Goal: Transaction & Acquisition: Download file/media

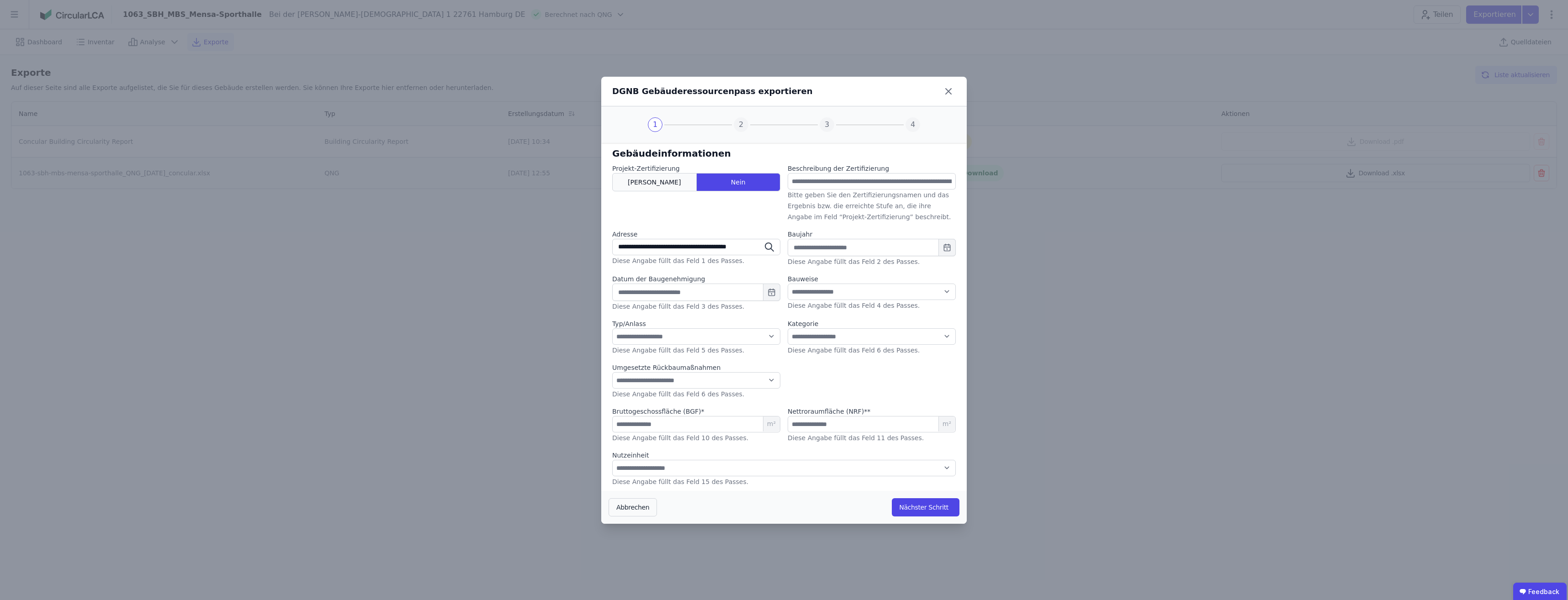
click at [635, 178] on div "[PERSON_NAME]" at bounding box center [654, 182] width 84 height 18
click at [954, 87] on icon at bounding box center [948, 91] width 15 height 15
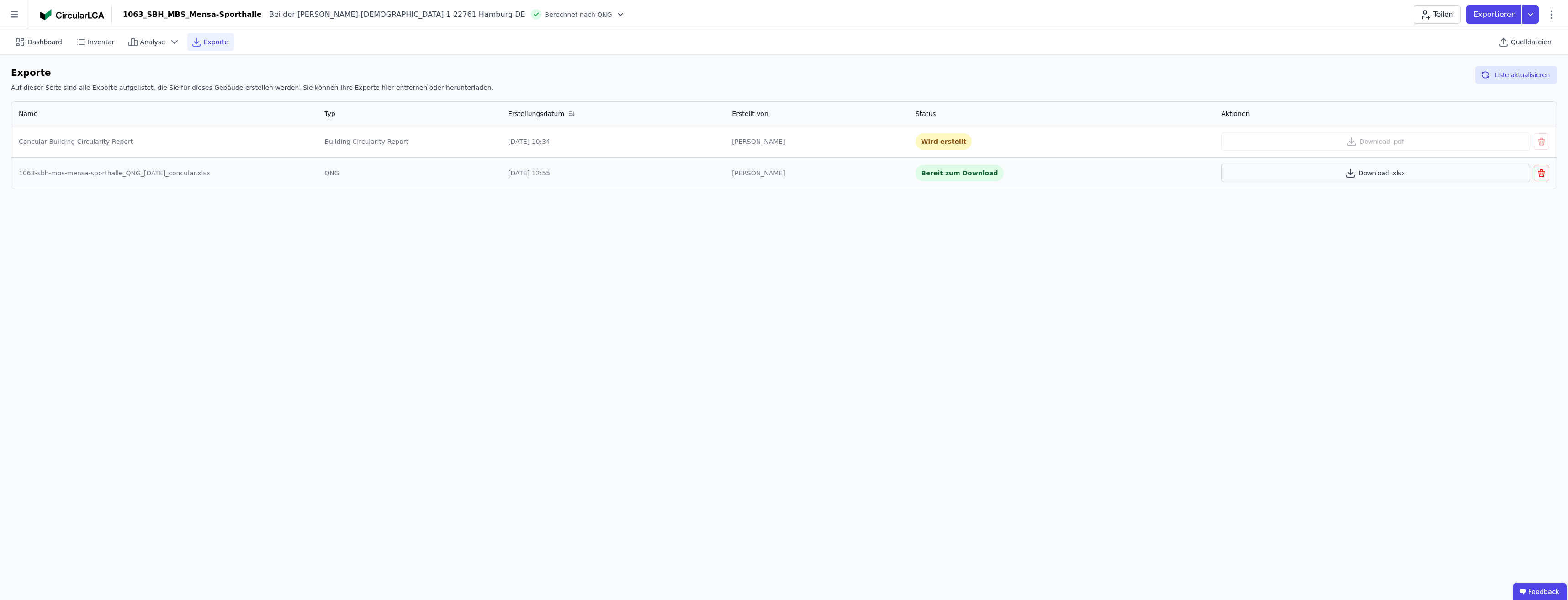
drag, startPoint x: 14, startPoint y: 18, endPoint x: 132, endPoint y: 323, distance: 327.0
click at [132, 323] on div "Dashboard Inventar Analyse Exporte Quelldateien Exporte Auf dieser Seite sind a…" at bounding box center [784, 314] width 1568 height 571
drag, startPoint x: 53, startPoint y: 12, endPoint x: 26, endPoint y: 17, distance: 27.5
drag, startPoint x: 26, startPoint y: 17, endPoint x: 38, endPoint y: 311, distance: 294.2
click at [38, 311] on div "Dashboard Inventar Analyse Exporte Quelldateien Exporte Auf dieser Seite sind a…" at bounding box center [784, 314] width 1568 height 571
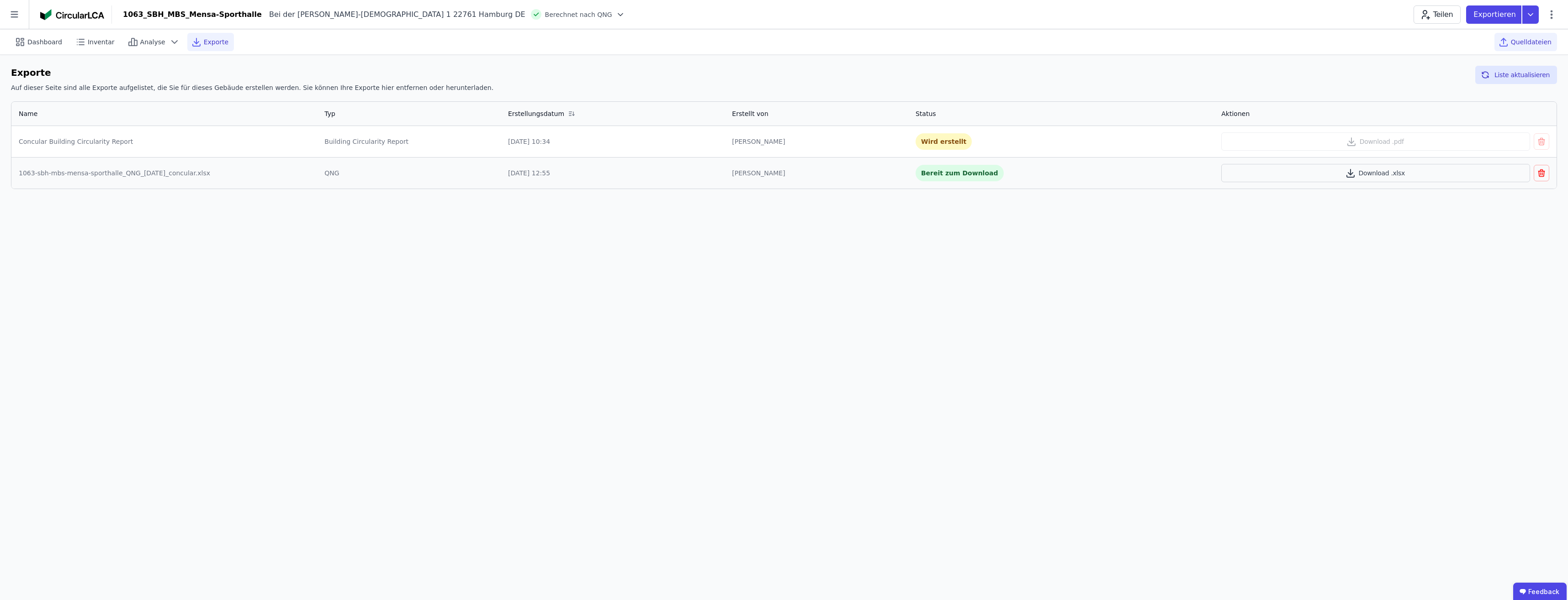
click at [1529, 41] on span "Quelldateien" at bounding box center [1531, 42] width 41 height 9
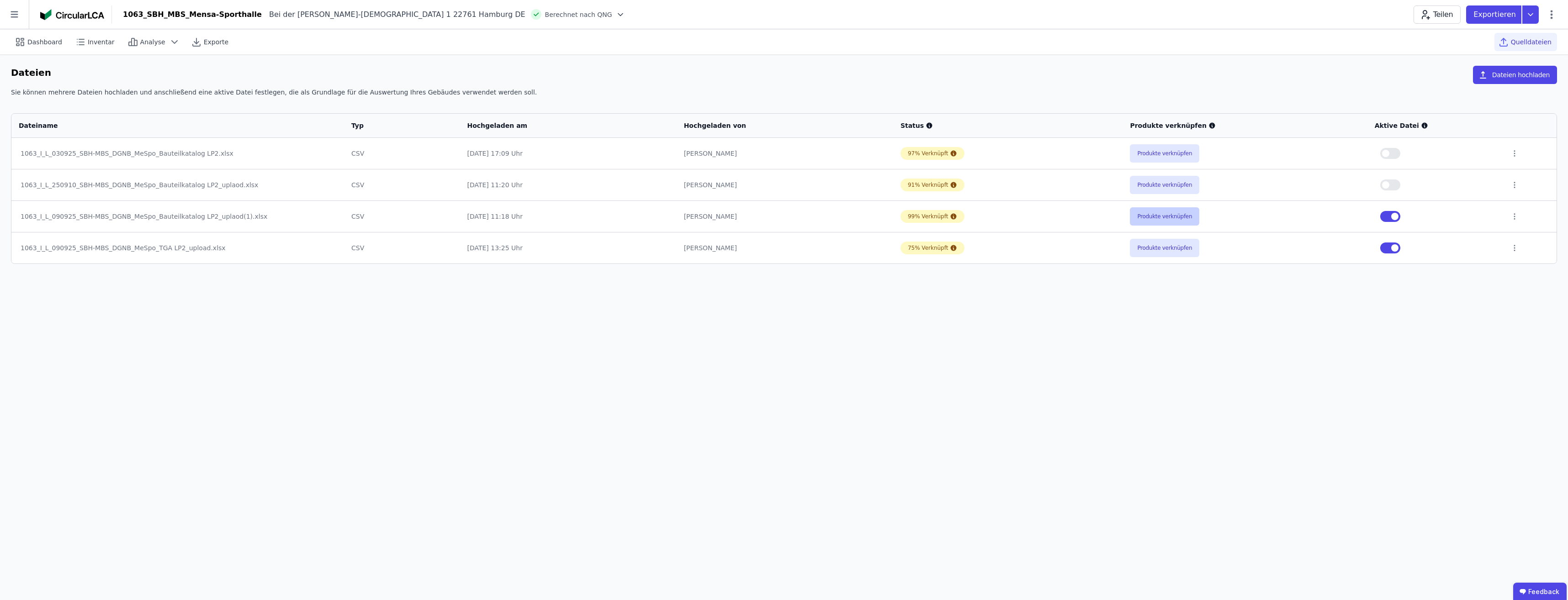
click at [1146, 217] on button "Produkte verknüpfen" at bounding box center [1165, 216] width 69 height 18
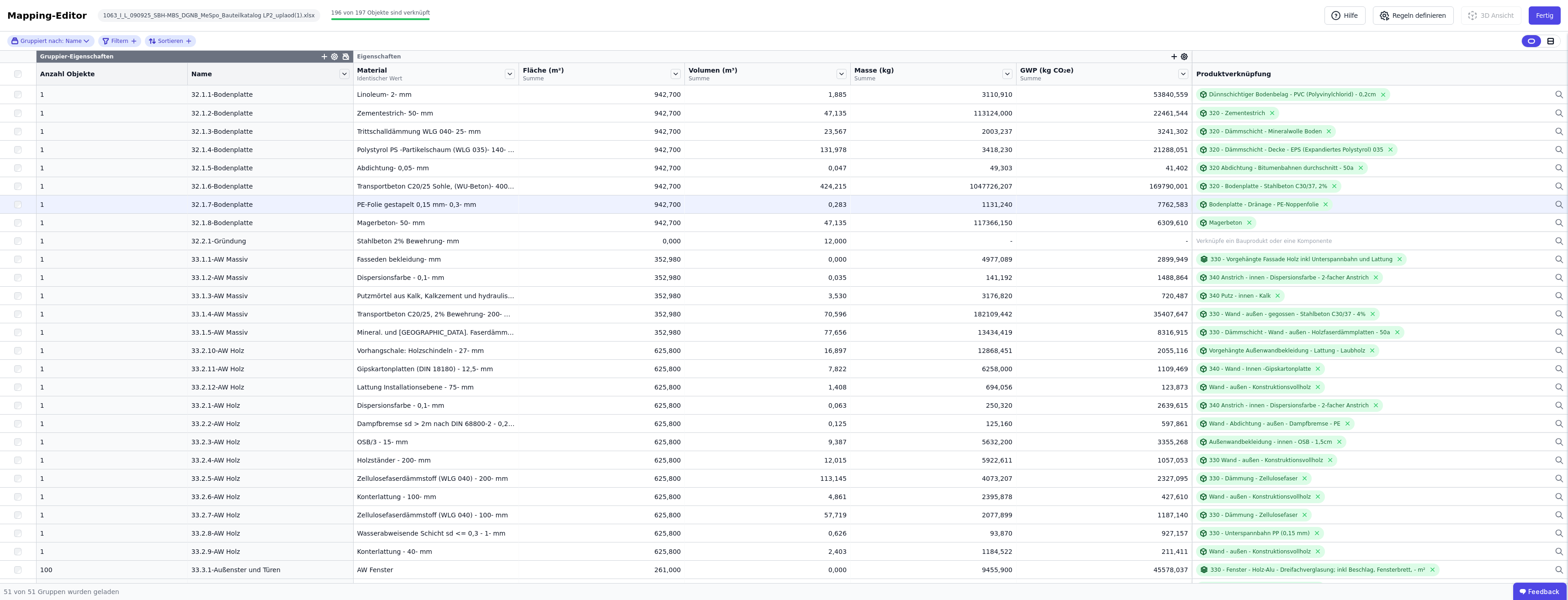
click at [357, 203] on div "PE-Folie gestapelt 0,15 mm- 0,3- mm" at bounding box center [436, 205] width 158 height 9
click at [1210, 205] on div "Bodenplatte - Dränage - PE-Noppenfolie" at bounding box center [1264, 205] width 109 height 7
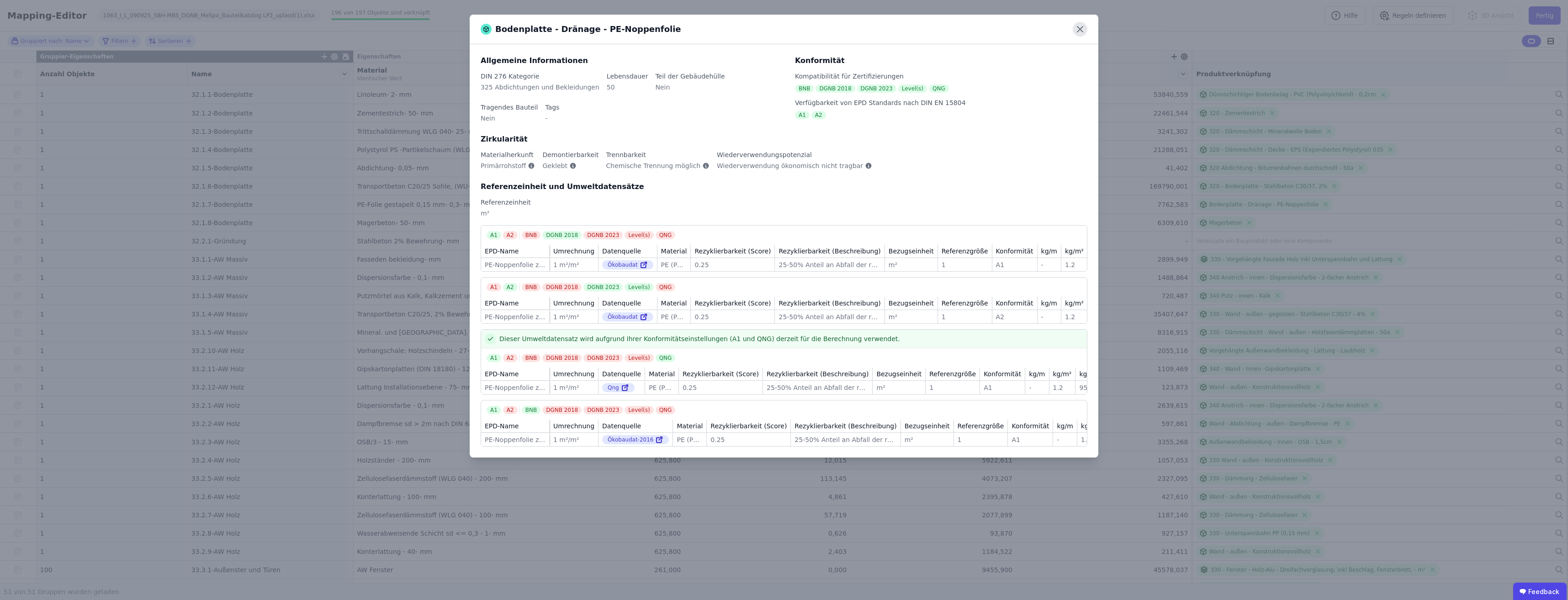
click at [1077, 30] on icon at bounding box center [1080, 29] width 15 height 15
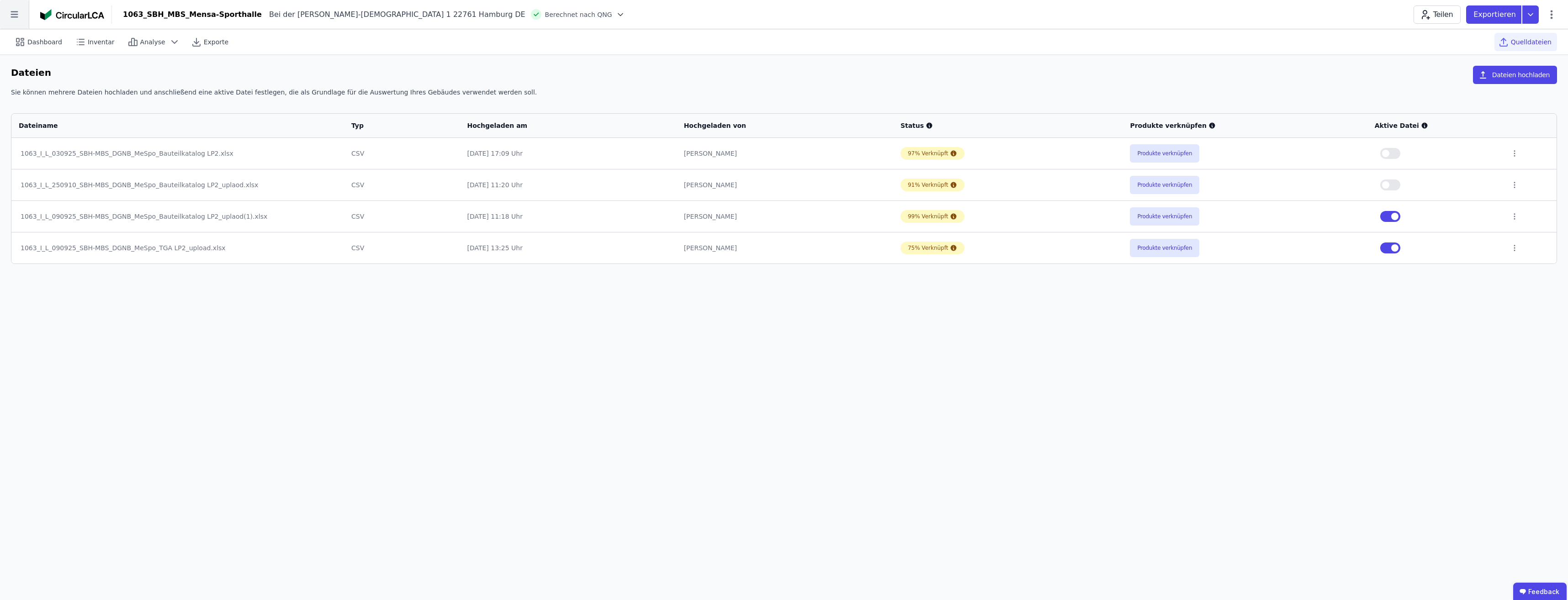
click at [13, 8] on icon at bounding box center [14, 14] width 29 height 29
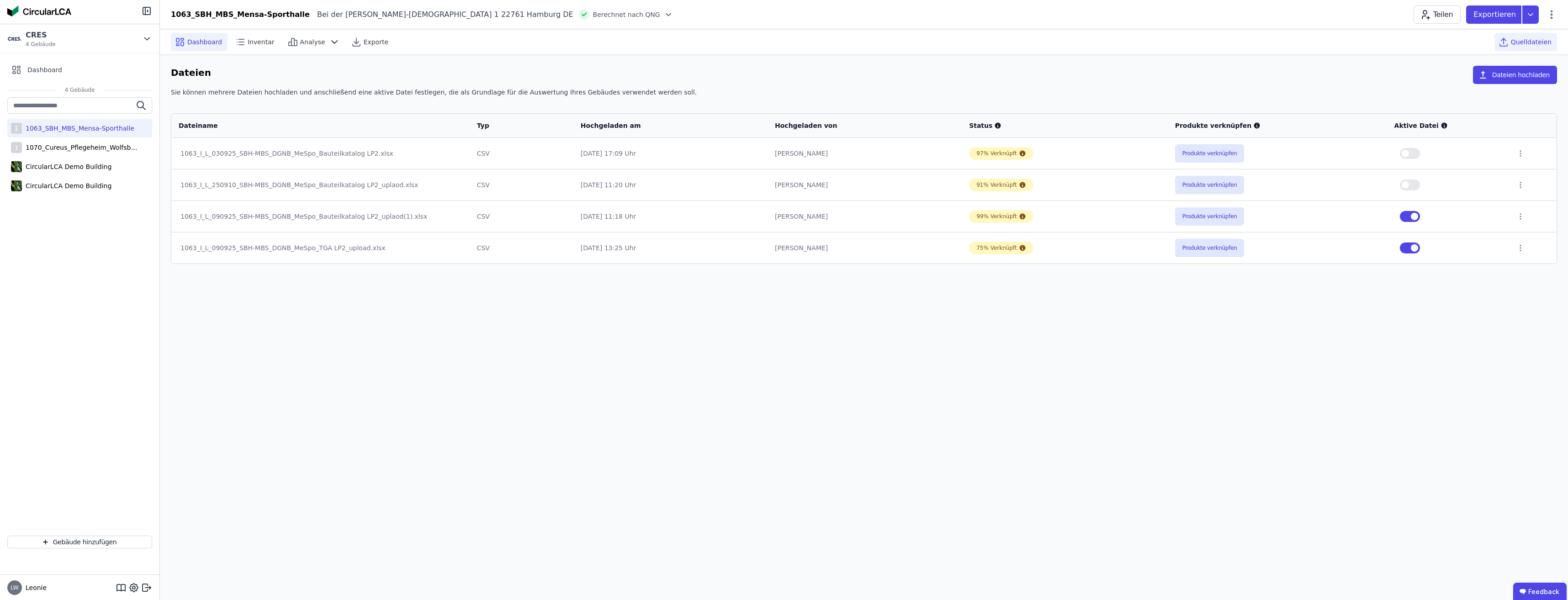
click at [210, 40] on span "Dashboard" at bounding box center [205, 42] width 35 height 9
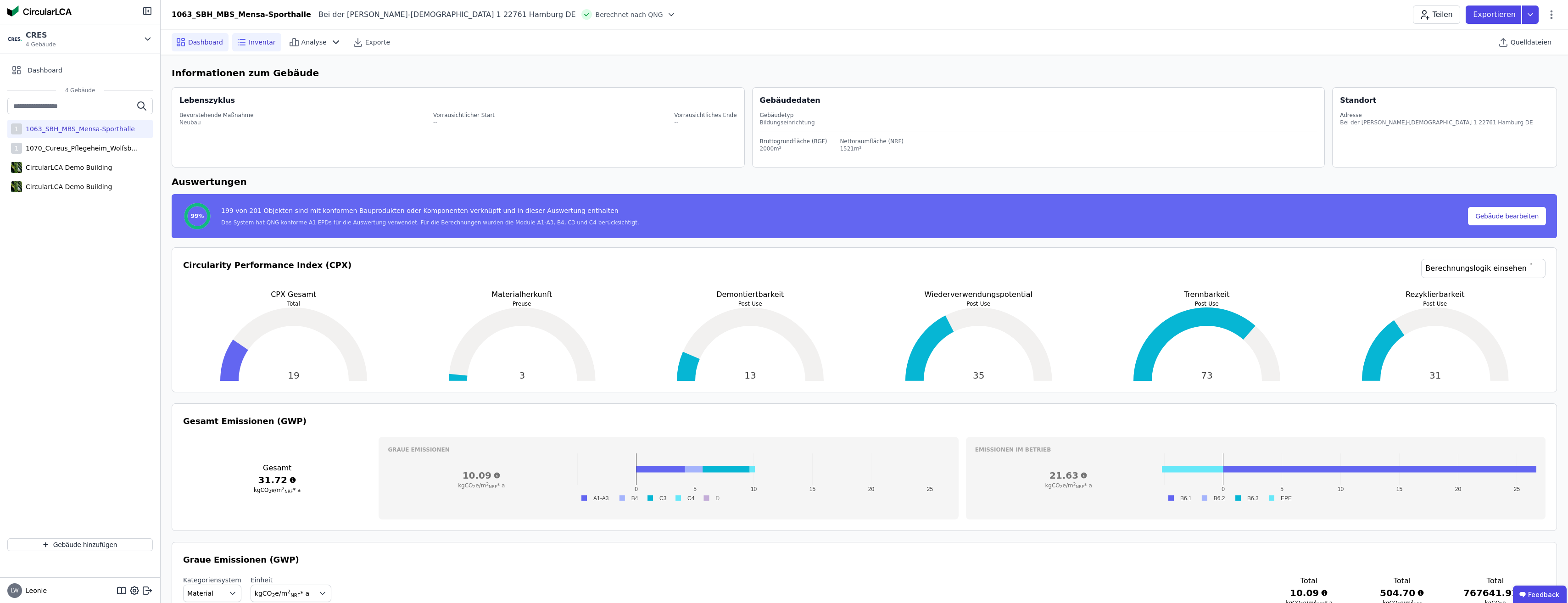
click at [249, 41] on span "Inventar" at bounding box center [262, 42] width 27 height 9
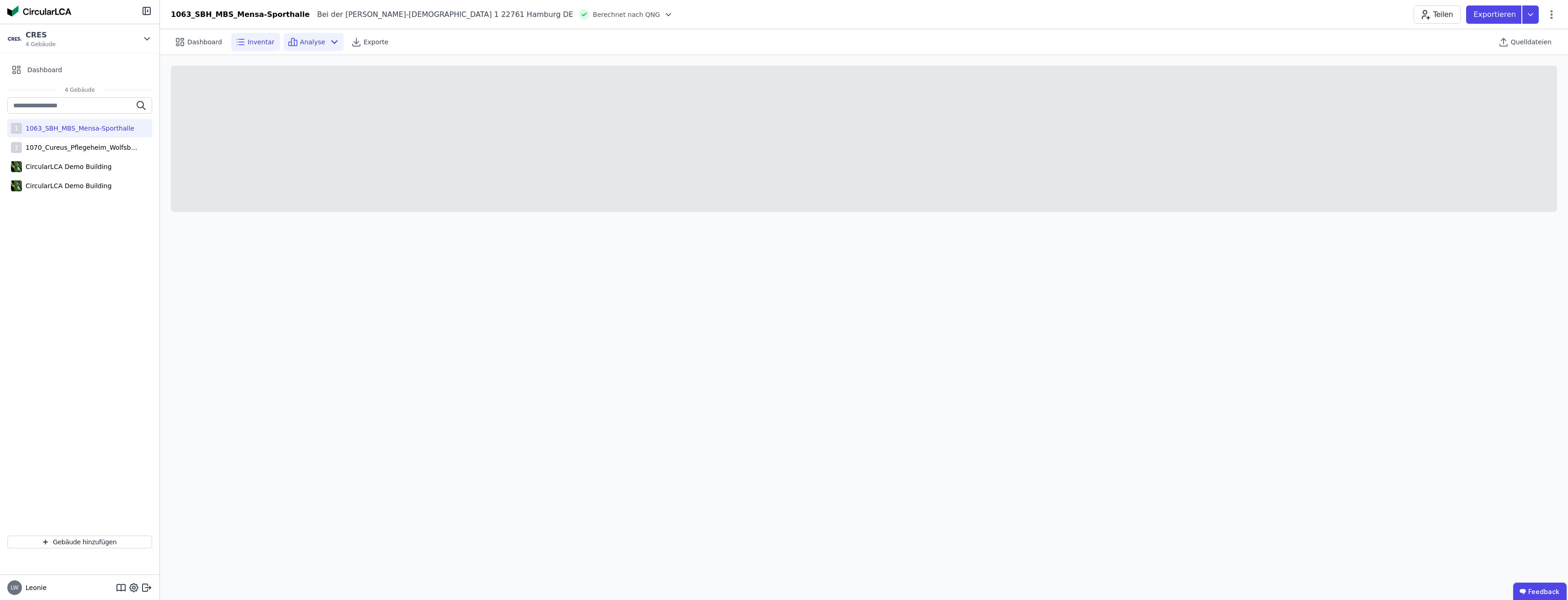
click at [300, 41] on span "Analyse" at bounding box center [313, 42] width 25 height 9
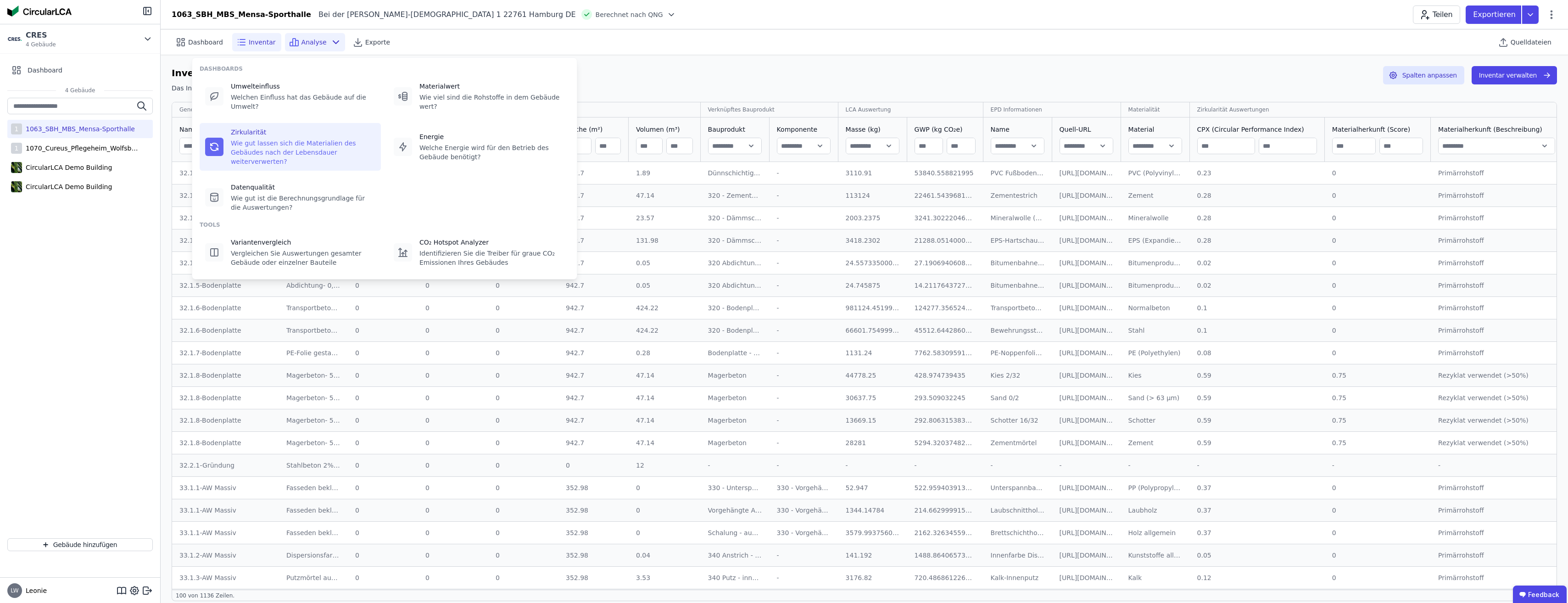
click at [269, 139] on div "Wie gut lassen sich die Materialien des Gebäudes nach der Lebensdauer weiterver…" at bounding box center [303, 153] width 145 height 28
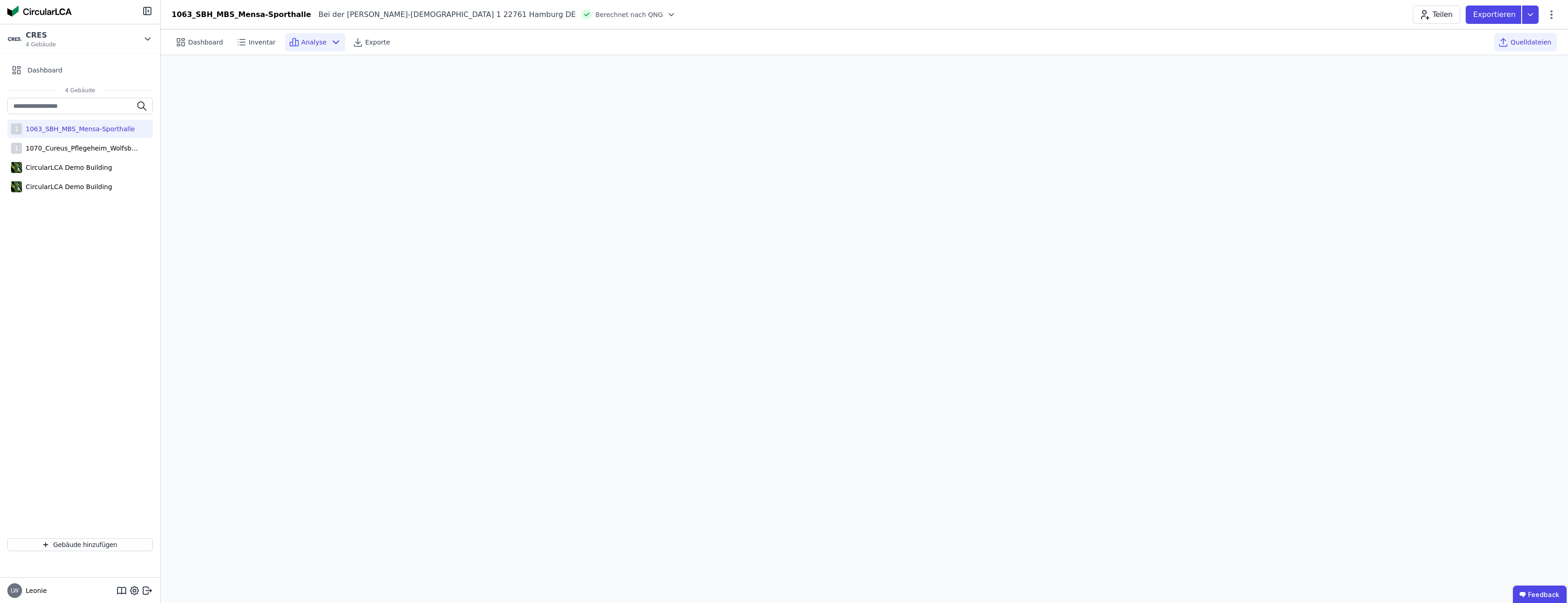
click at [1522, 43] on span "Quelldateien" at bounding box center [1531, 42] width 41 height 9
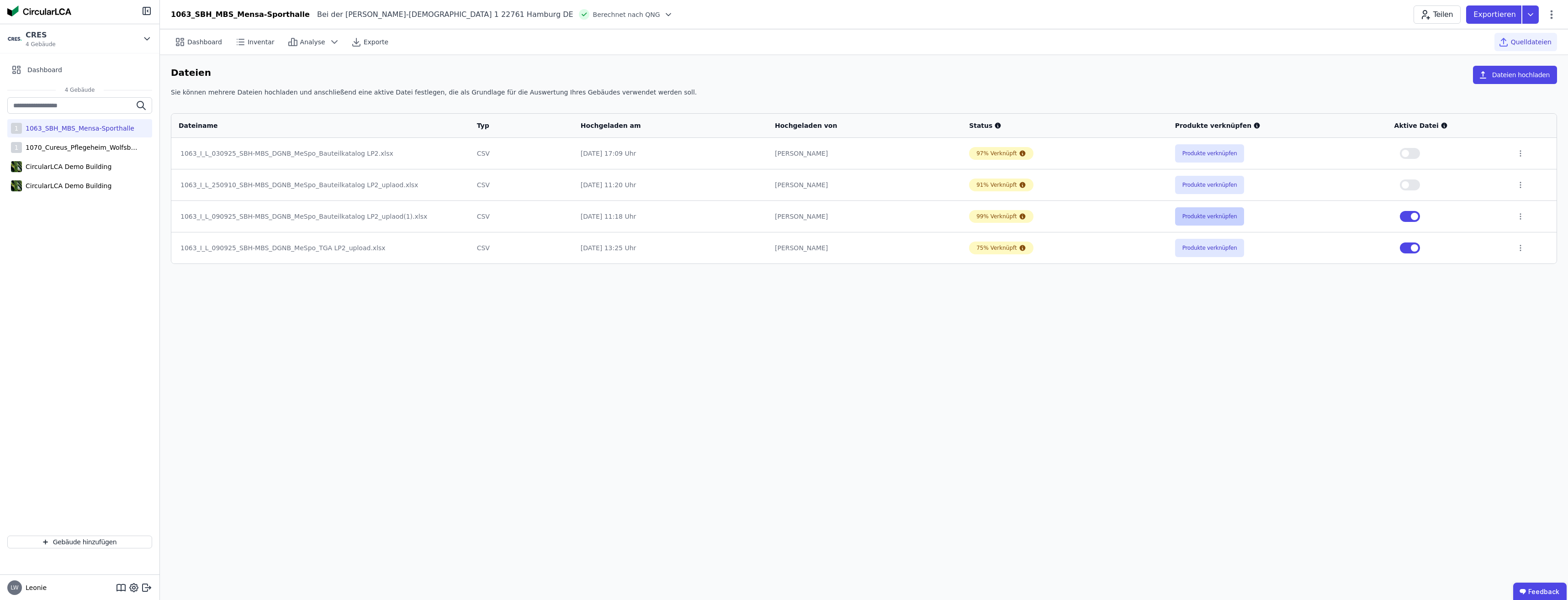
click at [1193, 216] on button "Produkte verknüpfen" at bounding box center [1210, 216] width 69 height 18
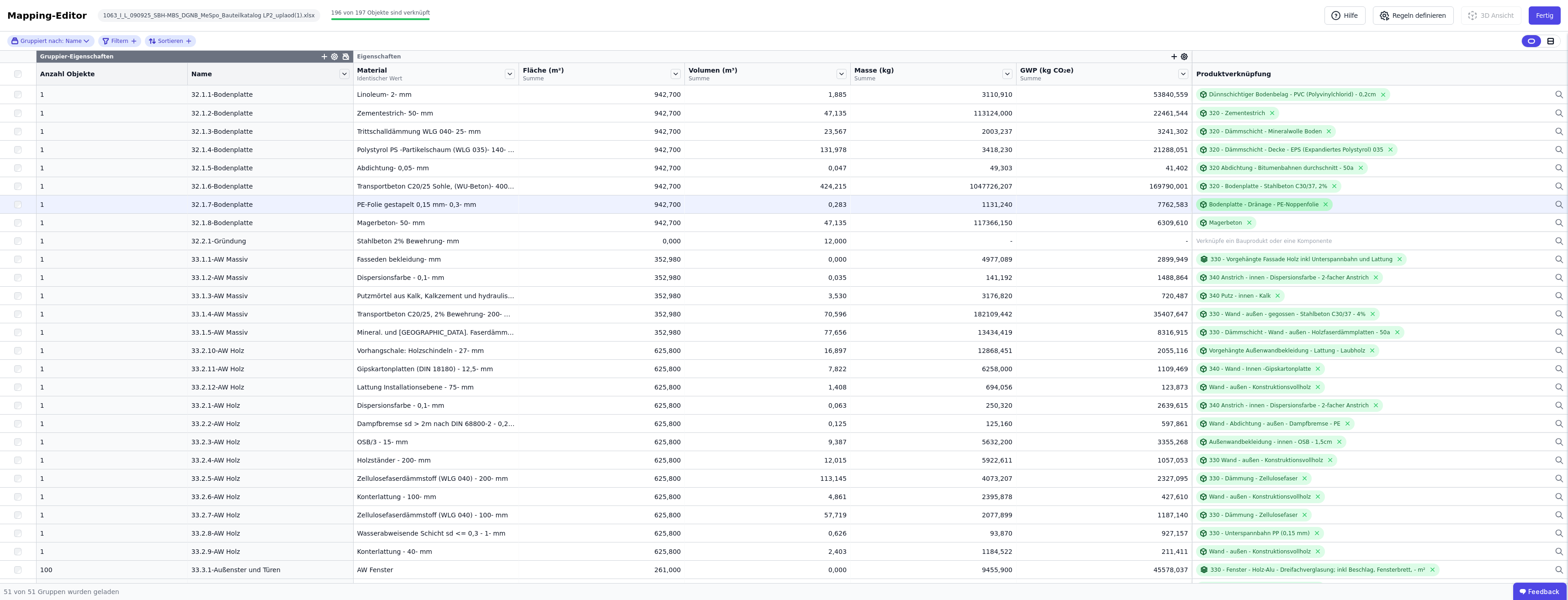
click at [1199, 200] on div "Bodenplatte - Dränage - PE-Noppenfolie" at bounding box center [1264, 205] width 136 height 13
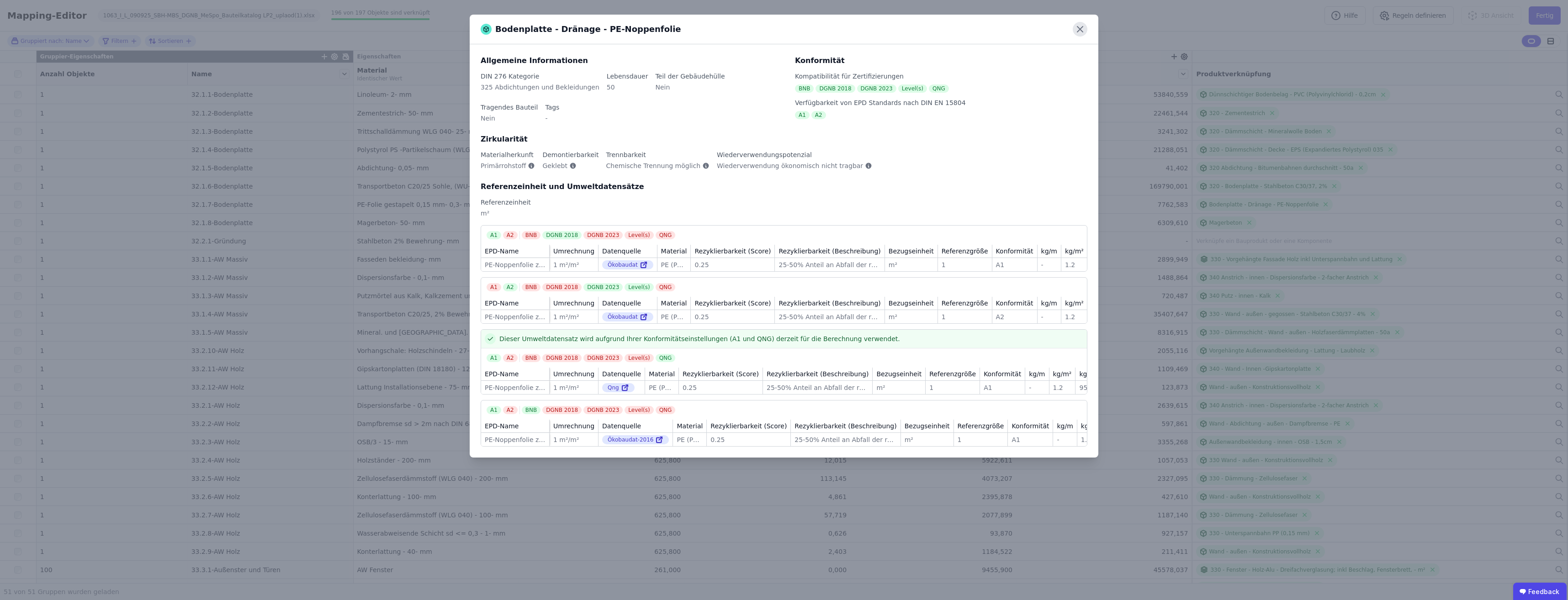
click at [1086, 28] on icon at bounding box center [1080, 29] width 15 height 15
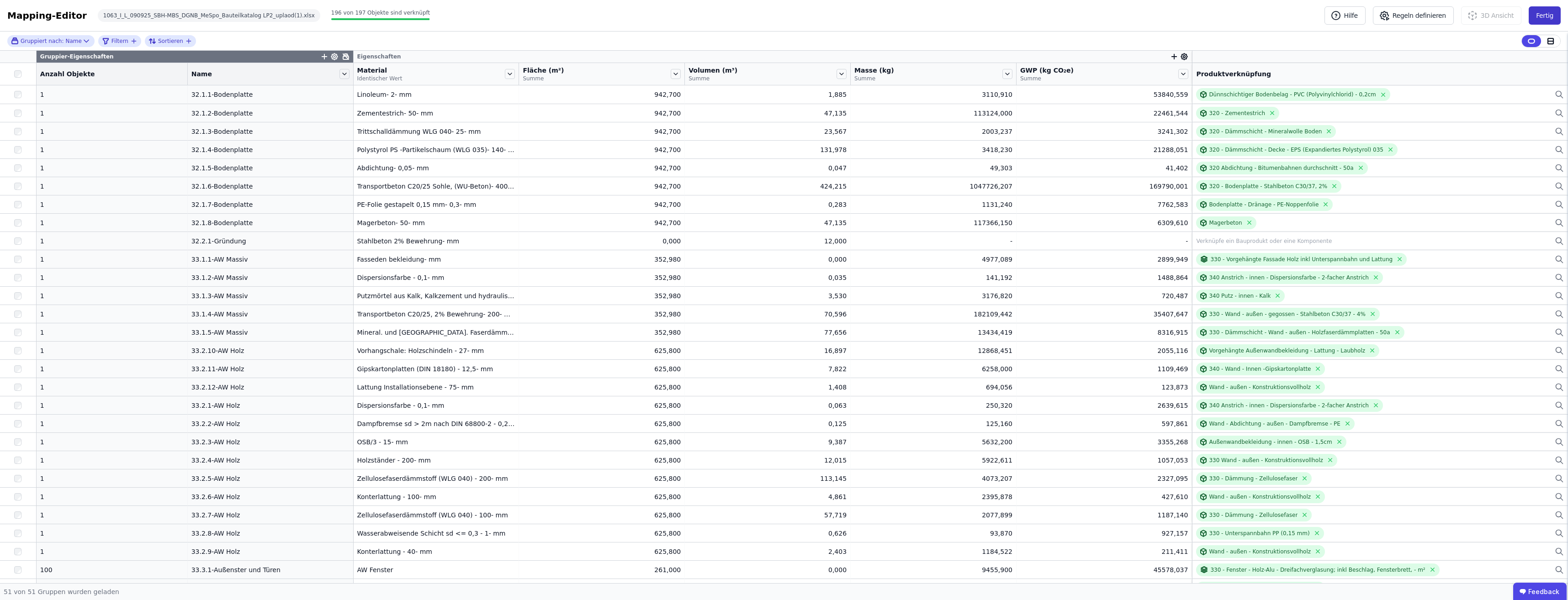
click at [1542, 14] on button "Fertig" at bounding box center [1545, 15] width 32 height 18
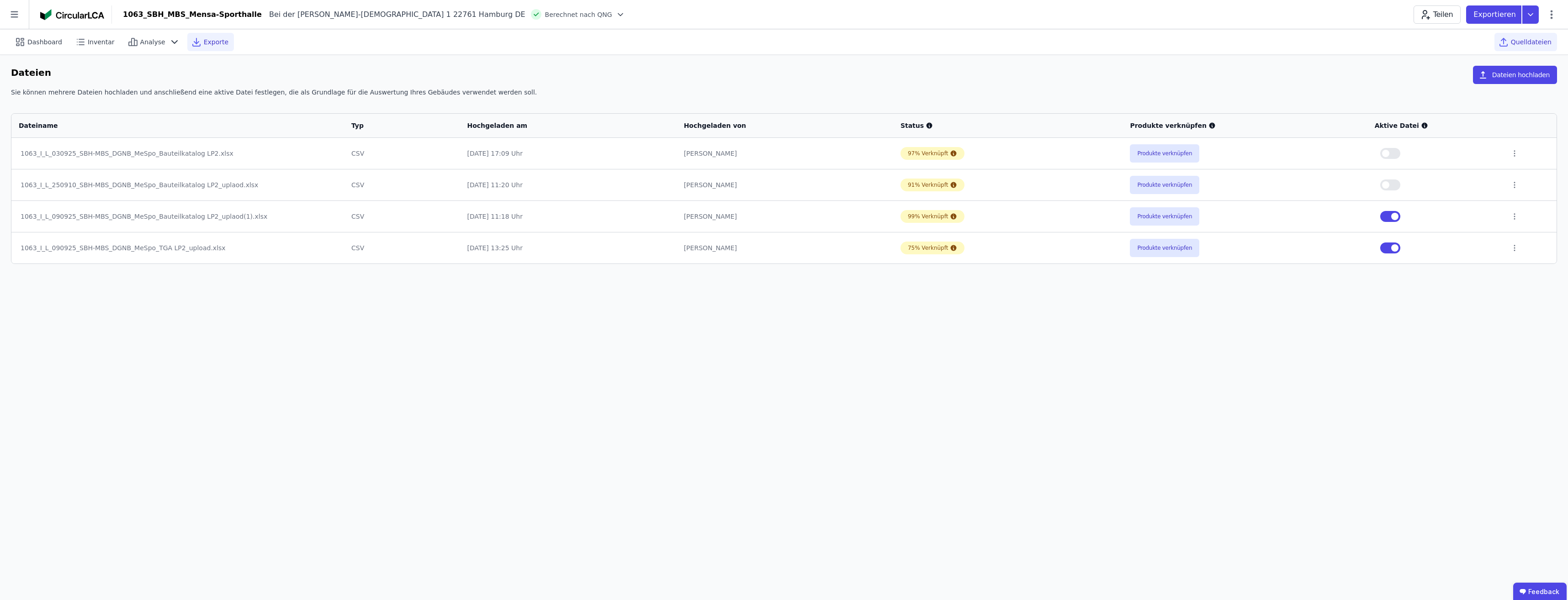
click at [206, 38] on span "Exporte" at bounding box center [216, 42] width 24 height 9
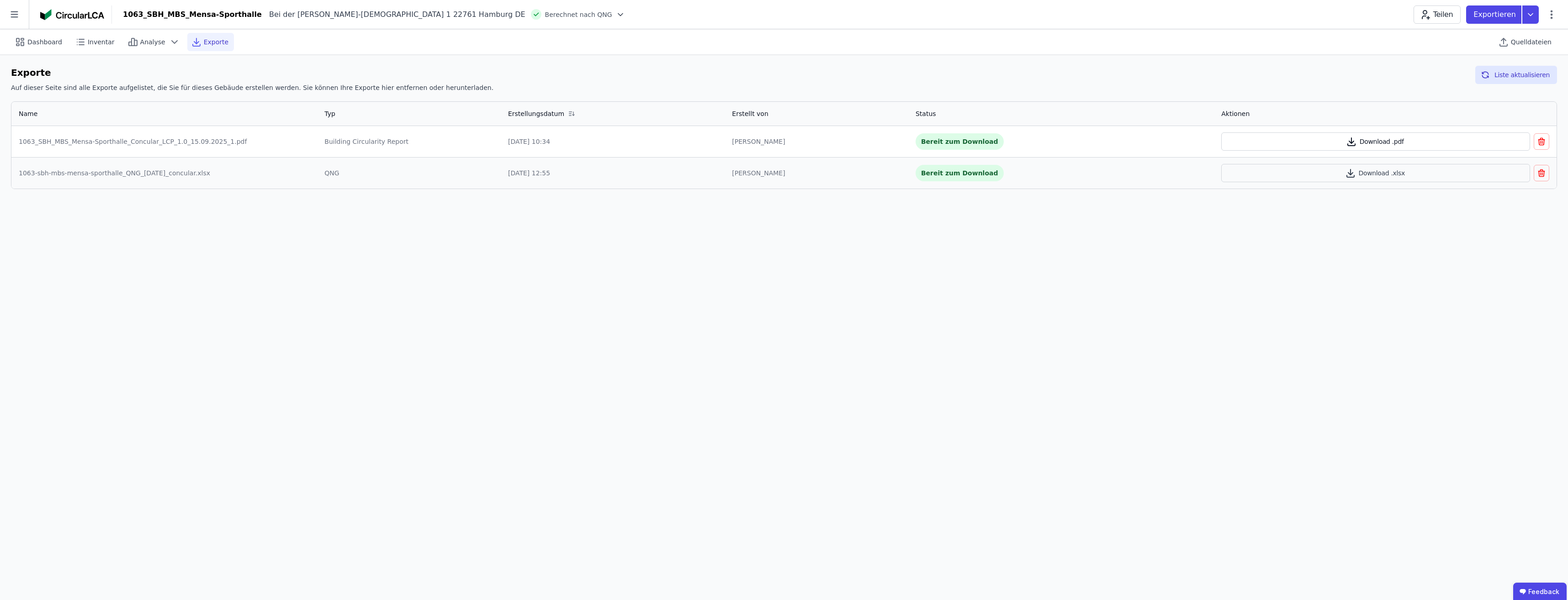
click at [1346, 141] on icon "button" at bounding box center [1351, 141] width 11 height 11
click at [1358, 170] on button "Download .xlsx" at bounding box center [1376, 173] width 309 height 18
click at [155, 176] on div "1063-sbh-mbs-mensa-sporthalle_QNG_[DATE]_concular.xlsx" at bounding box center [164, 173] width 291 height 9
click at [156, 173] on div "1063-sbh-mbs-mensa-sporthalle_QNG_[DATE]_concular.xlsx" at bounding box center [164, 173] width 291 height 9
click at [918, 138] on div "Bereit zum Download" at bounding box center [960, 141] width 88 height 17
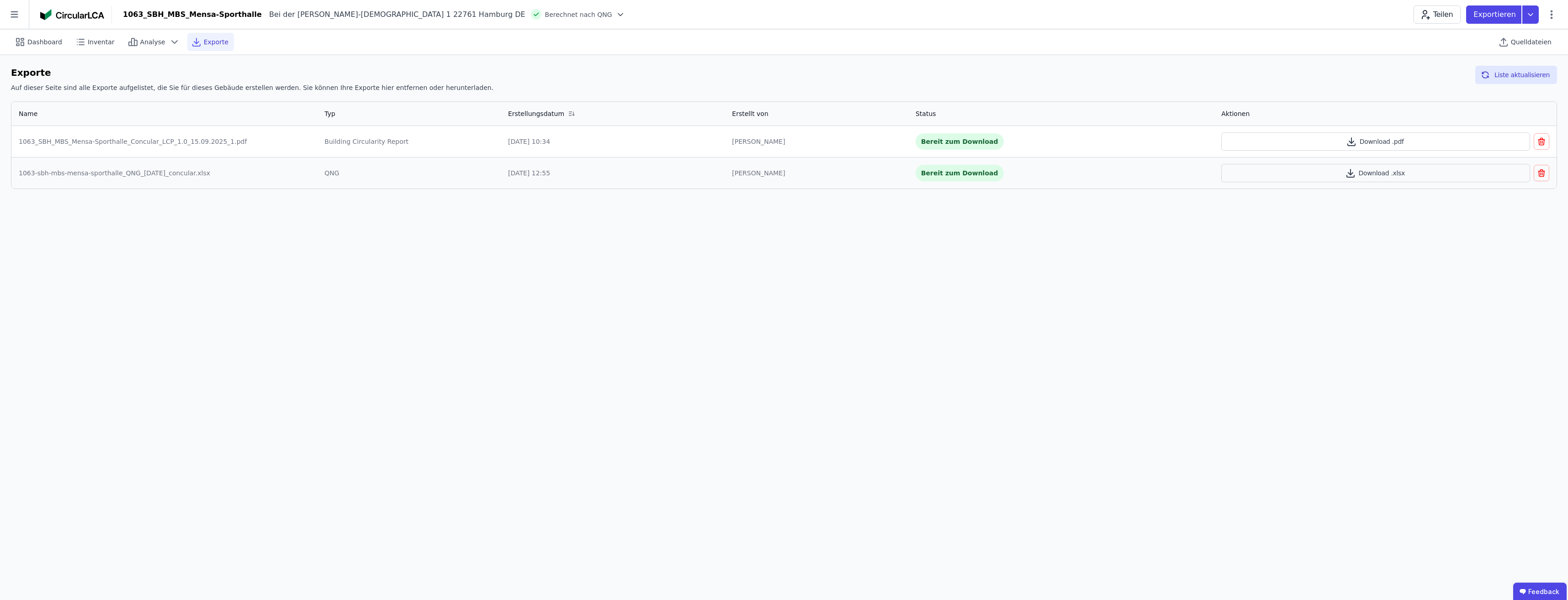
click at [918, 176] on div "Bereit zum Download" at bounding box center [960, 173] width 88 height 17
click at [82, 173] on div "1063-sbh-mbs-mensa-sporthalle_QNG_[DATE]_concular.xlsx" at bounding box center [164, 173] width 291 height 9
click at [152, 39] on span "Analyse" at bounding box center [152, 42] width 25 height 9
click at [1532, 10] on icon at bounding box center [1531, 15] width 17 height 18
click at [1488, 37] on div "DGNB Gebäuderessourcenpass" at bounding box center [1481, 36] width 100 height 9
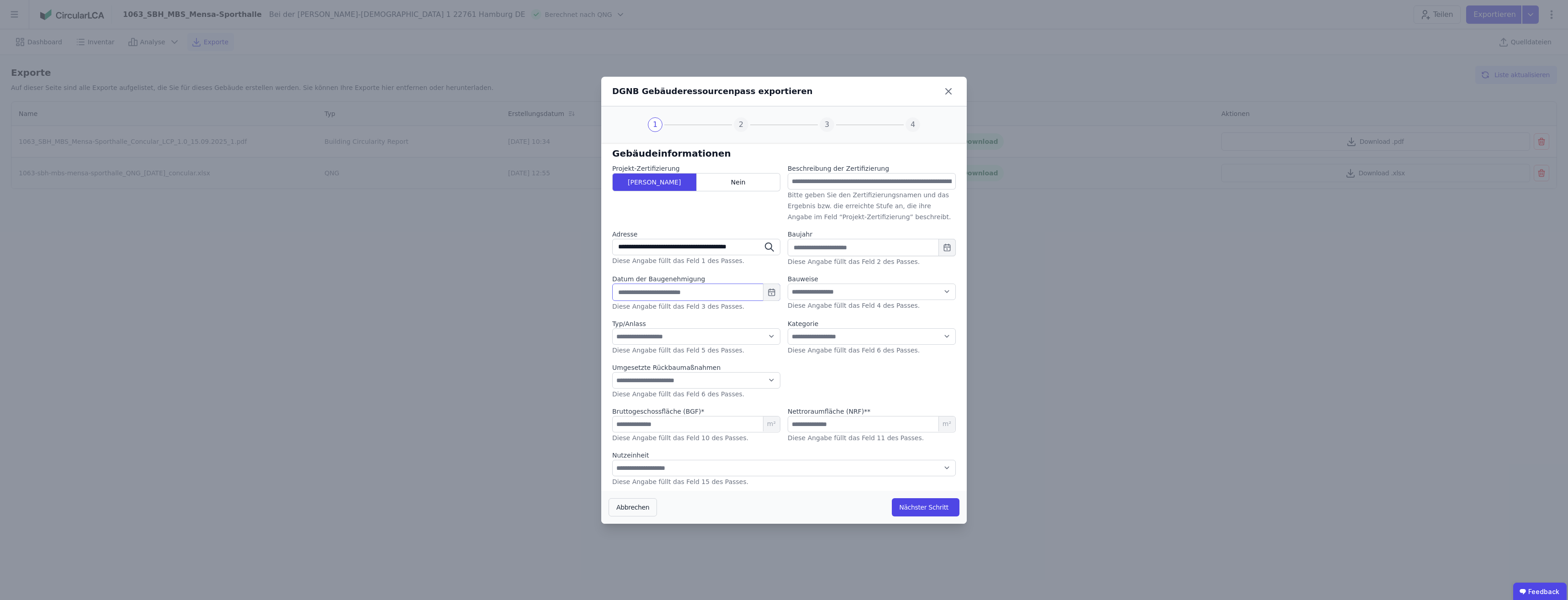
click at [633, 297] on input "text" at bounding box center [696, 292] width 168 height 17
click at [1098, 281] on div "**********" at bounding box center [784, 300] width 1568 height 600
drag, startPoint x: 1331, startPoint y: 167, endPoint x: 1308, endPoint y: 185, distance: 29.2
click at [1331, 167] on div "**********" at bounding box center [784, 300] width 1568 height 600
click at [273, 303] on div "**********" at bounding box center [784, 300] width 1568 height 600
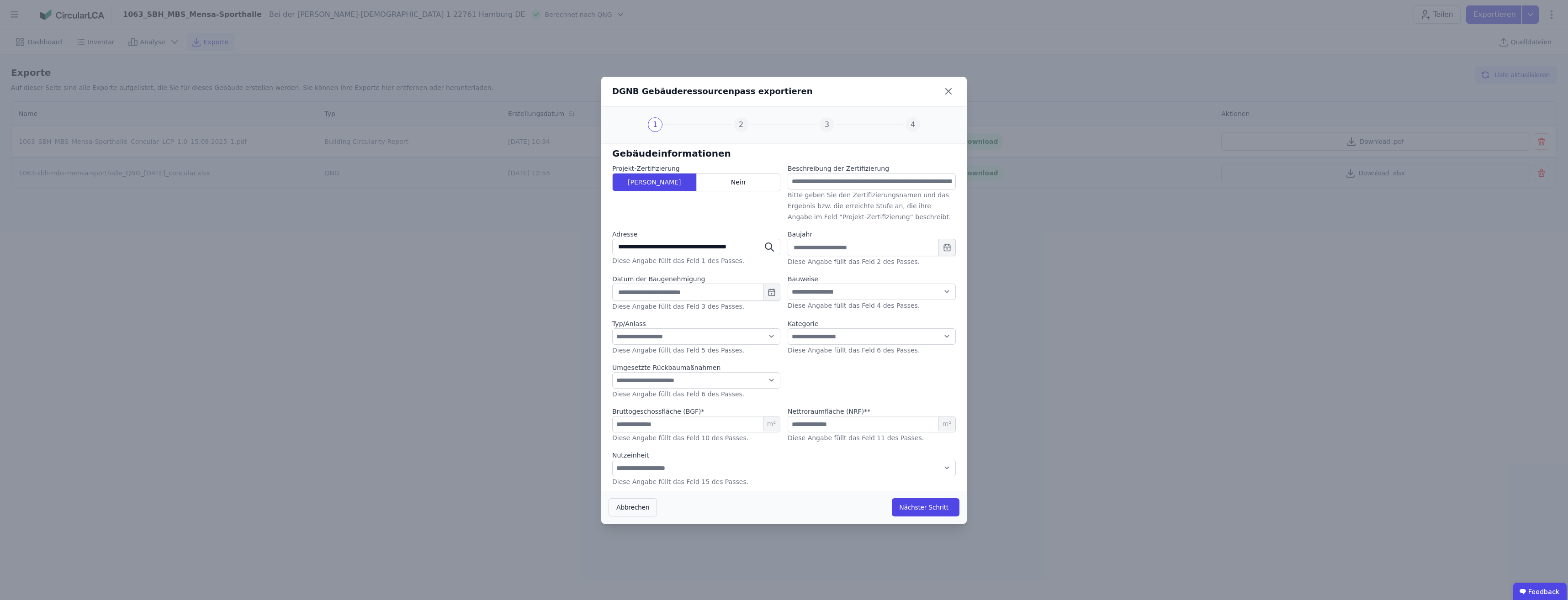
drag, startPoint x: 366, startPoint y: 412, endPoint x: 380, endPoint y: 412, distance: 14.0
click at [366, 412] on div "**********" at bounding box center [784, 300] width 1568 height 600
click at [515, 282] on div "**********" at bounding box center [784, 300] width 1568 height 600
